Goal: Task Accomplishment & Management: Use online tool/utility

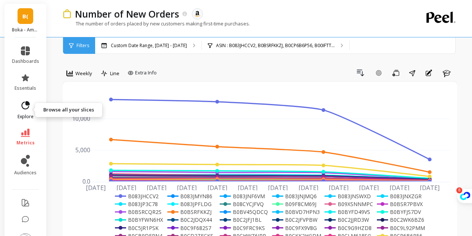
click at [24, 109] on icon at bounding box center [26, 105] width 8 height 8
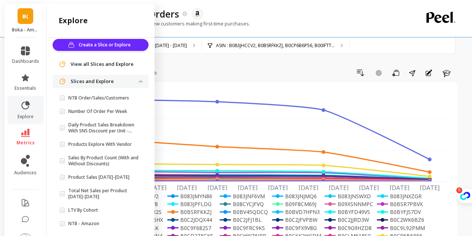
scroll to position [31, 0]
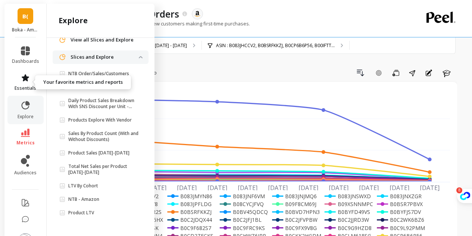
click at [22, 79] on icon at bounding box center [25, 77] width 7 height 7
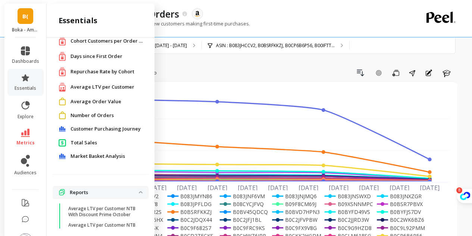
scroll to position [0, 0]
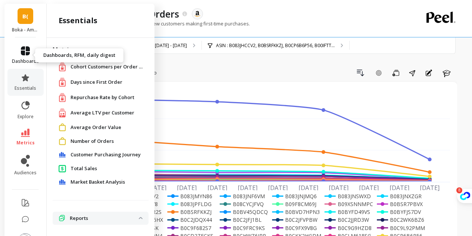
click at [25, 49] on icon at bounding box center [25, 50] width 9 height 9
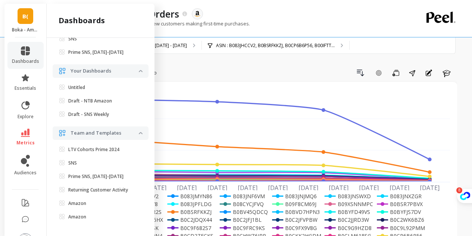
scroll to position [140, 0]
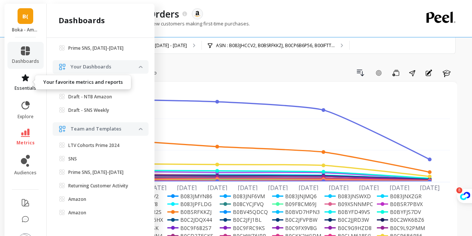
click at [23, 79] on icon at bounding box center [25, 77] width 7 height 7
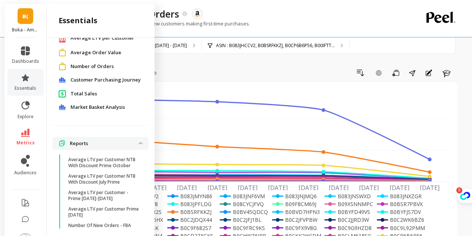
scroll to position [104, 0]
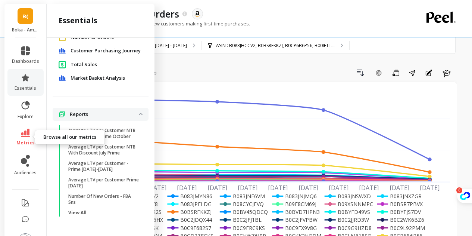
click at [26, 135] on icon at bounding box center [25, 132] width 9 height 8
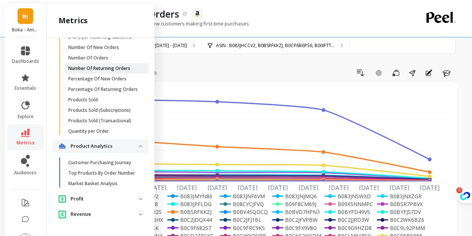
scroll to position [362, 0]
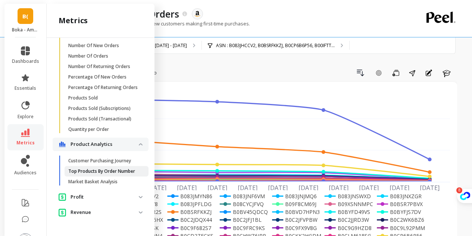
click at [115, 168] on p "Top Products By Order Number" at bounding box center [101, 171] width 67 height 6
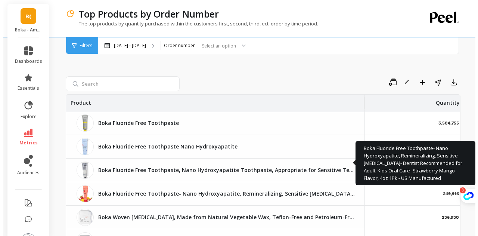
scroll to position [0, 94]
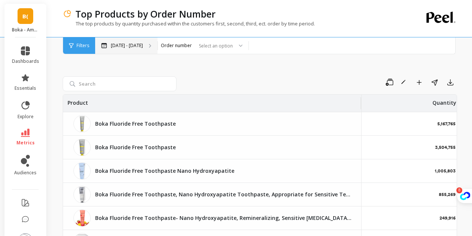
click at [143, 47] on p "[DATE] - [DATE]" at bounding box center [127, 46] width 32 height 6
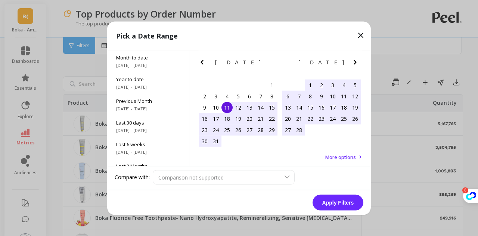
click at [353, 59] on icon "Next Month" at bounding box center [354, 61] width 9 height 9
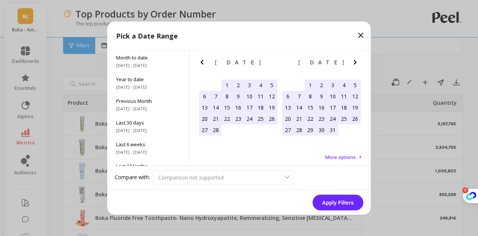
click at [353, 59] on icon "Next Month" at bounding box center [354, 61] width 9 height 9
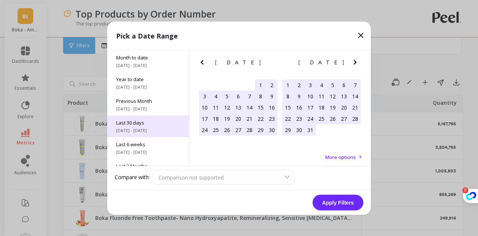
click at [155, 121] on span "Last 30 days" at bounding box center [148, 122] width 64 height 7
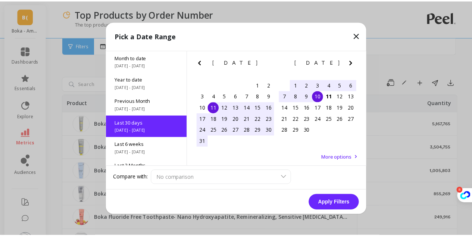
scroll to position [18, 0]
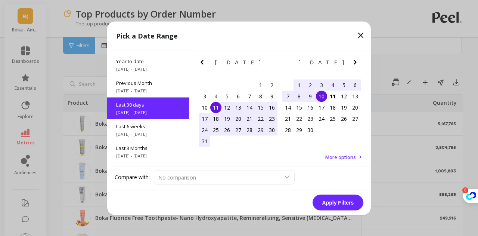
click at [333, 199] on button "Apply Filters" at bounding box center [337, 202] width 51 height 16
